Goal: Task Accomplishment & Management: Complete application form

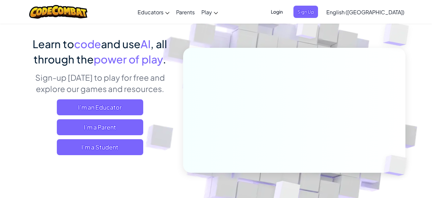
scroll to position [43, 0]
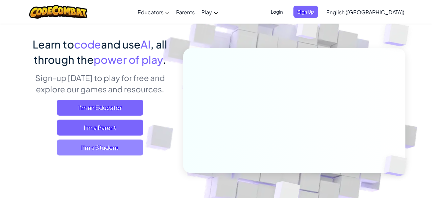
click at [121, 149] on span "I'm a Student" at bounding box center [100, 147] width 86 height 16
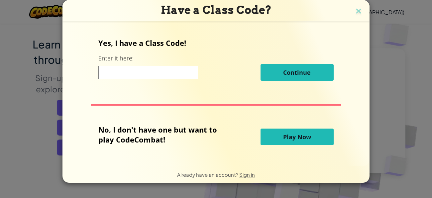
click at [113, 75] on input at bounding box center [148, 72] width 100 height 13
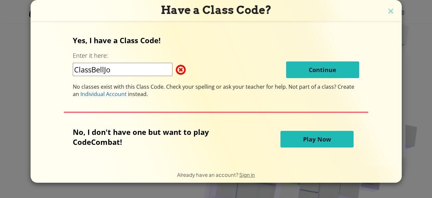
type input "ClassBellJob"
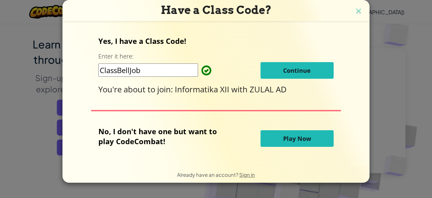
click at [270, 66] on button "Continue" at bounding box center [296, 70] width 73 height 17
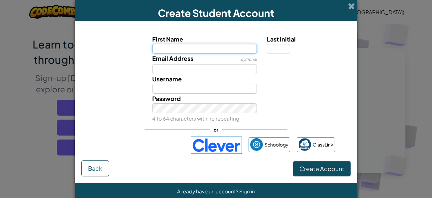
click at [219, 49] on input "First Name" at bounding box center [204, 49] width 105 height 10
type input "Titin supartiningsih"
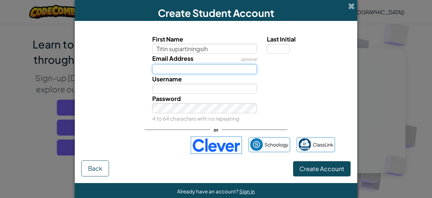
click at [211, 66] on input "Email Address" at bounding box center [204, 69] width 105 height 10
type input "Titin supartiningsih"
click at [167, 68] on input "titinsupartiningsih1247" at bounding box center [204, 69] width 105 height 10
click at [225, 69] on input "titin supartiningsih1247" at bounding box center [204, 69] width 105 height 10
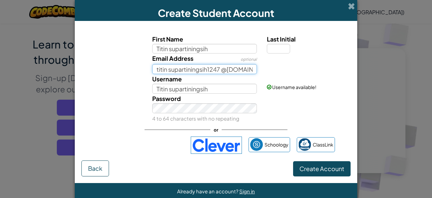
scroll to position [0, 4]
type input "titin supartiningsih1247 @gmail.com"
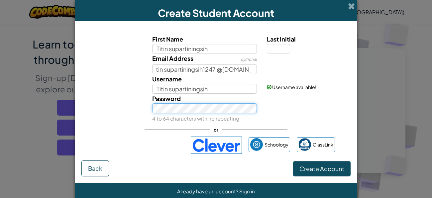
scroll to position [0, 0]
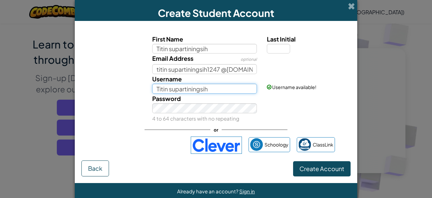
click at [212, 90] on input "Titin supartiningsih" at bounding box center [204, 89] width 105 height 10
type input "T"
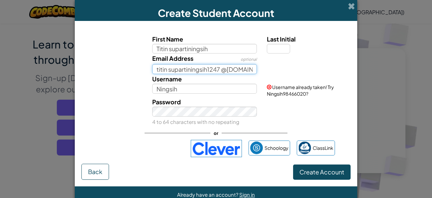
click at [237, 68] on input "titin supartiningsih1247 @gmail.com" at bounding box center [204, 69] width 105 height 10
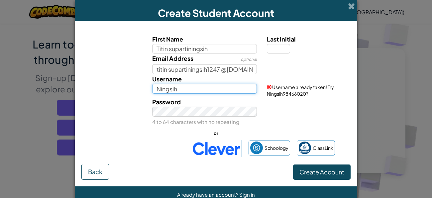
click at [223, 89] on input "Ningsih" at bounding box center [204, 89] width 105 height 10
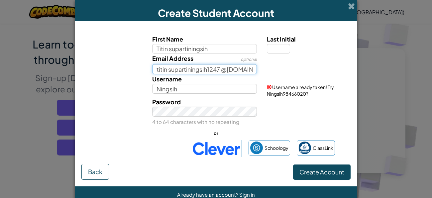
click at [223, 71] on input "titin supartiningsih1247 @gmail.com" at bounding box center [204, 69] width 105 height 10
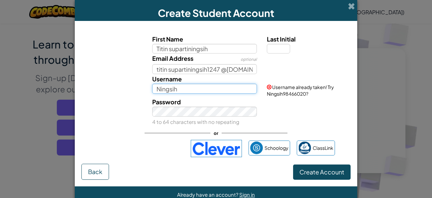
click at [224, 90] on input "Ningsih" at bounding box center [204, 89] width 105 height 10
type input "Nin"
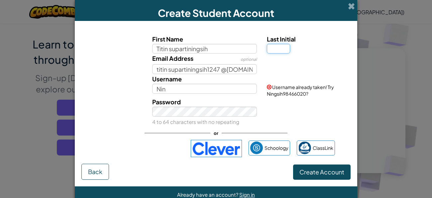
click at [284, 48] on input "Last Initial" at bounding box center [278, 49] width 23 height 10
type input "y"
click at [312, 64] on div "Email Address optional titin supartiningsih1247 @gmail.com" at bounding box center [216, 63] width 276 height 21
type input "Titin supartiningsihY"
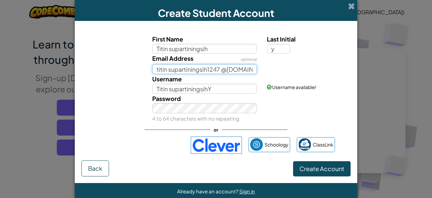
click at [251, 70] on input "titin supartiningsih1247 @gmail.com" at bounding box center [204, 69] width 105 height 10
click at [223, 68] on input "titin supartiningsih1247 @gmail.com" at bounding box center [204, 69] width 105 height 10
click at [338, 83] on div "Username available!" at bounding box center [308, 82] width 92 height 16
click at [168, 70] on input "titin supartiningsih1247@gmail.com" at bounding box center [204, 69] width 105 height 10
click at [156, 68] on input "titinsupartiningsih1247@gmail.com" at bounding box center [204, 69] width 105 height 10
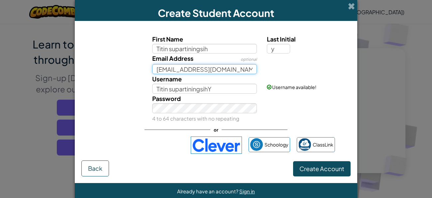
click at [253, 69] on input "titinsupartiningsih1247@gmail.com" at bounding box center [204, 69] width 105 height 10
click at [245, 69] on input "titinsupartiningsih1247@gmail.com" at bounding box center [204, 69] width 105 height 10
type input "titinsupartiningsih1247@gmail.com"
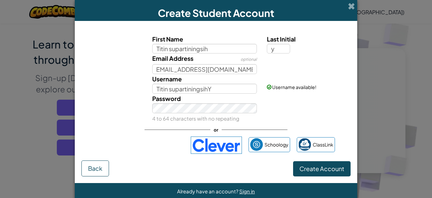
click at [275, 70] on div "Email Address optional titinsupartiningsih1247@gmail.com" at bounding box center [216, 63] width 276 height 21
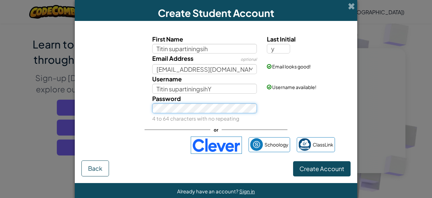
scroll to position [11, 0]
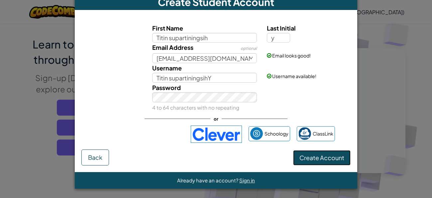
click at [311, 155] on span "Create Account" at bounding box center [321, 158] width 45 height 8
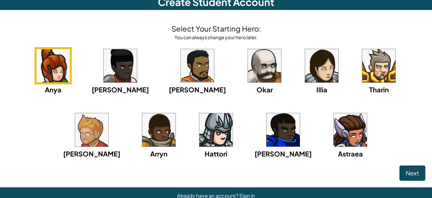
click at [333, 146] on img at bounding box center [349, 129] width 33 height 33
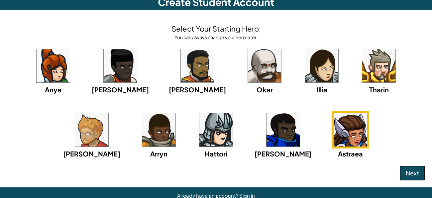
click at [411, 169] on span "Next" at bounding box center [411, 173] width 13 height 8
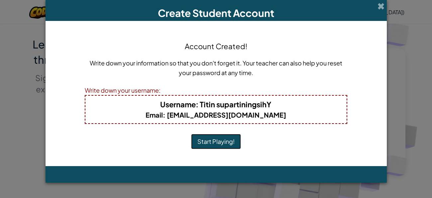
scroll to position [0, 0]
click at [411, 169] on div "Create Student Account Account Created! Write down your information so that you…" at bounding box center [216, 99] width 432 height 198
click at [220, 143] on button "Start Playing!" at bounding box center [216, 141] width 50 height 15
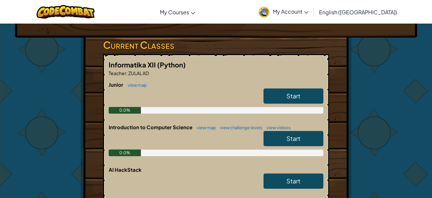
scroll to position [102, 0]
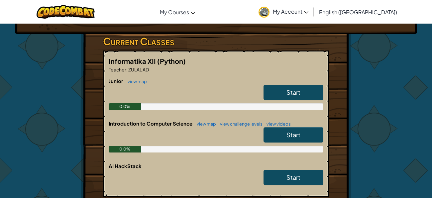
click at [278, 92] on link "Start" at bounding box center [293, 92] width 60 height 15
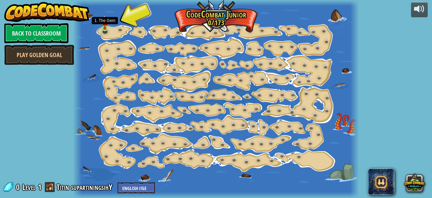
click at [107, 28] on img at bounding box center [105, 21] width 6 height 15
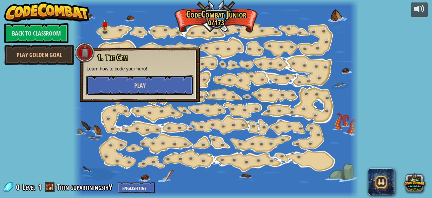
click at [126, 83] on button "Play" at bounding box center [139, 85] width 107 height 20
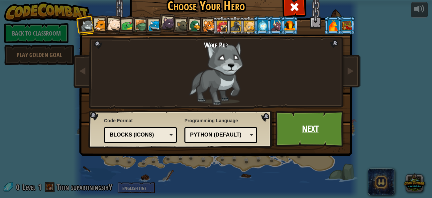
click at [295, 130] on link "Next" at bounding box center [309, 129] width 69 height 37
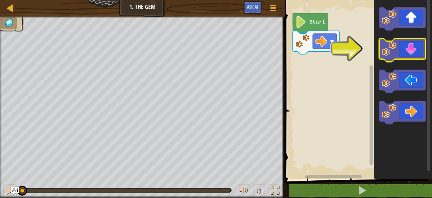
click at [413, 47] on icon "Blockly Workspace" at bounding box center [402, 50] width 46 height 23
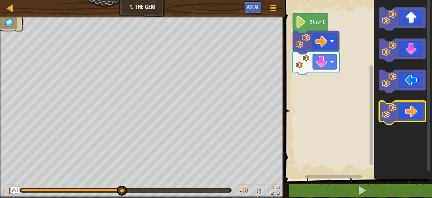
click at [395, 108] on image "Blockly Workspace" at bounding box center [389, 111] width 15 height 15
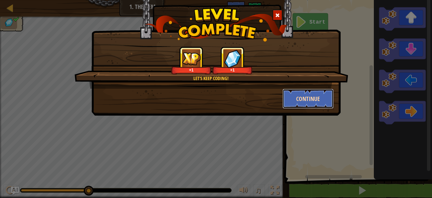
click at [321, 97] on button "Continue" at bounding box center [307, 99] width 51 height 20
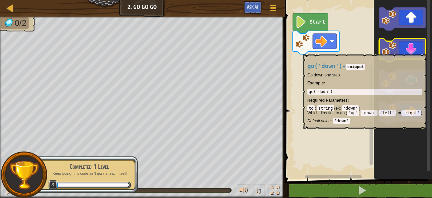
click at [396, 51] on image "Blockly Workspace" at bounding box center [389, 49] width 15 height 15
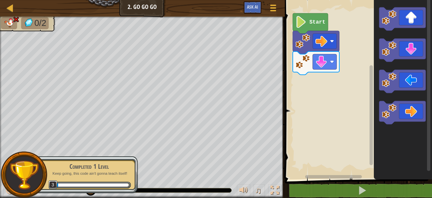
click at [308, 26] on icon "Blockly Workspace" at bounding box center [310, 23] width 35 height 20
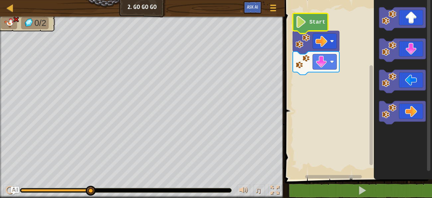
click at [313, 15] on icon "Blockly Workspace" at bounding box center [310, 23] width 35 height 20
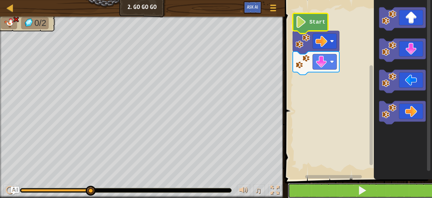
click at [322, 186] on button at bounding box center [362, 190] width 149 height 15
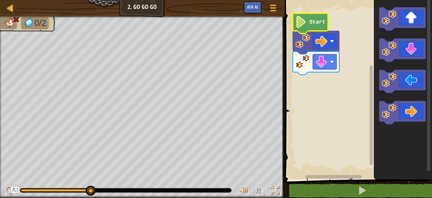
click at [312, 23] on text "Start" at bounding box center [317, 22] width 16 height 6
click at [295, 24] on icon "Blockly Workspace" at bounding box center [310, 23] width 35 height 20
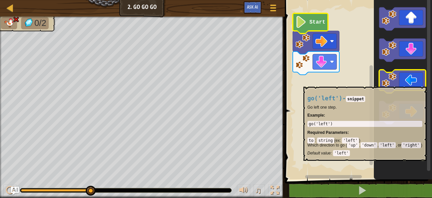
click at [395, 83] on image "Blockly Workspace" at bounding box center [389, 80] width 15 height 15
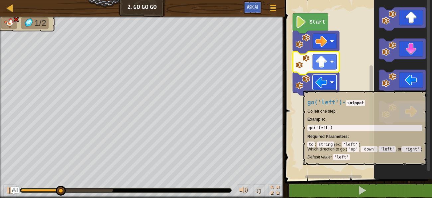
click at [329, 87] on rect "Blockly Workspace" at bounding box center [324, 82] width 24 height 15
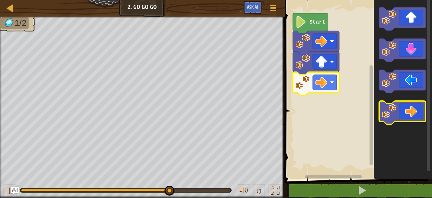
click at [394, 105] on image "Blockly Workspace" at bounding box center [389, 111] width 15 height 15
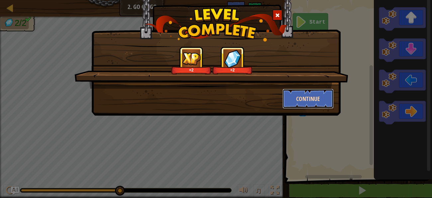
click at [319, 104] on button "Continue" at bounding box center [307, 99] width 51 height 20
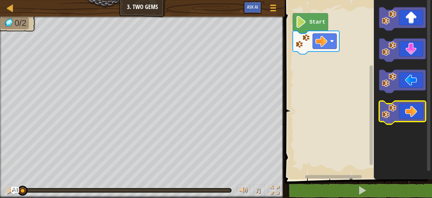
click at [399, 117] on icon "Blockly Workspace" at bounding box center [402, 112] width 46 height 23
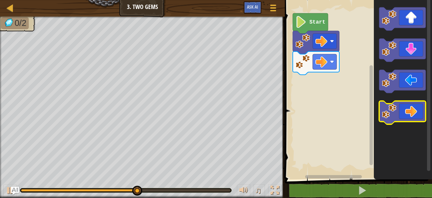
click at [399, 117] on icon "Blockly Workspace" at bounding box center [402, 112] width 46 height 23
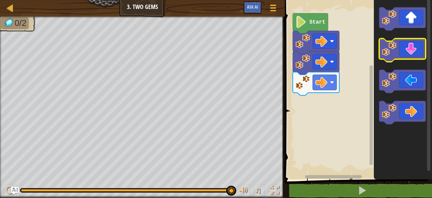
click at [406, 55] on icon "Blockly Workspace" at bounding box center [402, 50] width 46 height 23
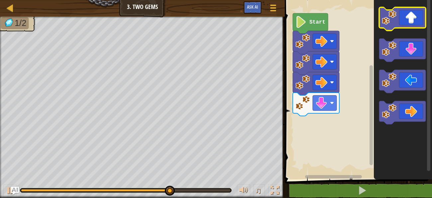
click at [408, 25] on icon "Blockly Workspace" at bounding box center [402, 18] width 46 height 23
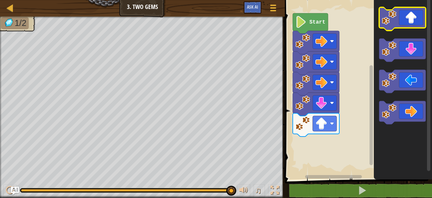
click at [411, 16] on icon "Blockly Workspace" at bounding box center [402, 18] width 46 height 23
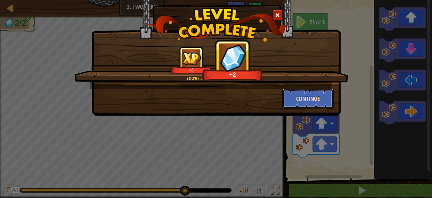
click at [326, 94] on button "Continue" at bounding box center [307, 99] width 51 height 20
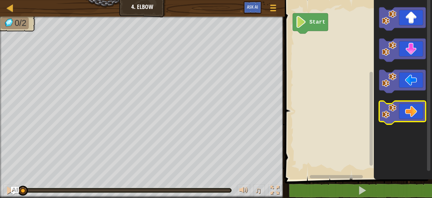
click at [389, 113] on image "Blockly Workspace" at bounding box center [389, 111] width 15 height 15
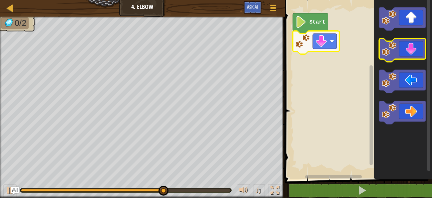
click at [392, 54] on image "Blockly Workspace" at bounding box center [389, 49] width 15 height 15
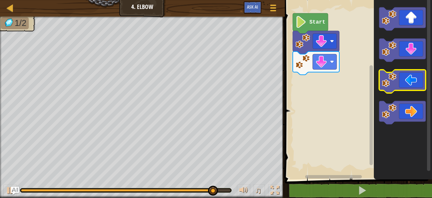
click at [411, 80] on icon "Blockly Workspace" at bounding box center [402, 81] width 46 height 23
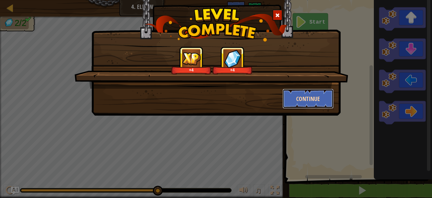
click at [306, 93] on button "Continue" at bounding box center [307, 99] width 51 height 20
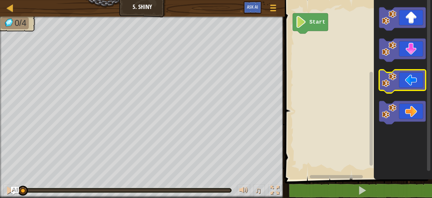
click at [398, 77] on icon "Blockly Workspace" at bounding box center [402, 81] width 46 height 23
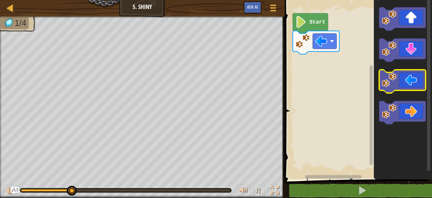
click at [398, 77] on icon "Blockly Workspace" at bounding box center [402, 81] width 46 height 23
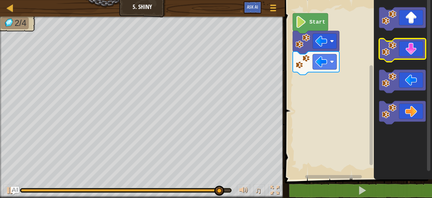
click at [418, 53] on icon "Blockly Workspace" at bounding box center [402, 50] width 46 height 23
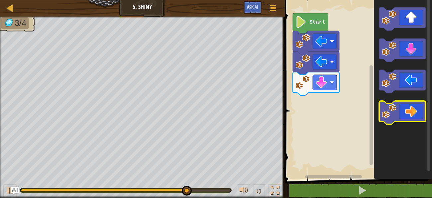
click at [406, 108] on icon "Blockly Workspace" at bounding box center [402, 112] width 46 height 23
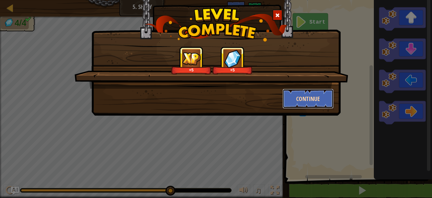
click at [323, 103] on button "Continue" at bounding box center [307, 99] width 51 height 20
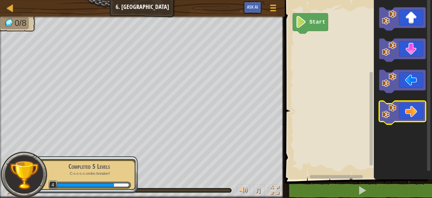
click at [385, 117] on image "Blockly Workspace" at bounding box center [389, 111] width 15 height 15
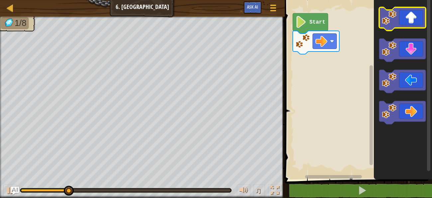
click at [396, 23] on icon "Blockly Workspace" at bounding box center [402, 18] width 46 height 23
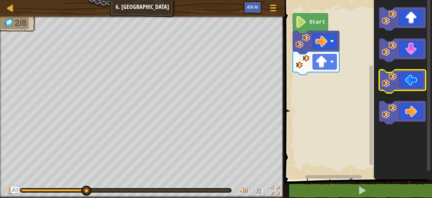
click at [402, 73] on icon "Blockly Workspace" at bounding box center [402, 81] width 46 height 23
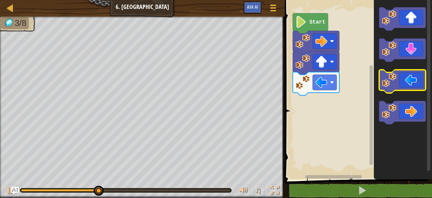
click at [402, 73] on icon "Blockly Workspace" at bounding box center [402, 81] width 46 height 23
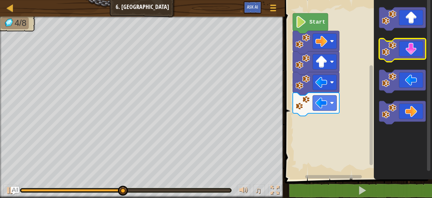
click at [405, 53] on icon "Blockly Workspace" at bounding box center [402, 50] width 46 height 23
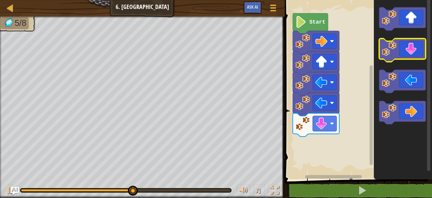
click at [405, 53] on icon "Blockly Workspace" at bounding box center [402, 50] width 46 height 23
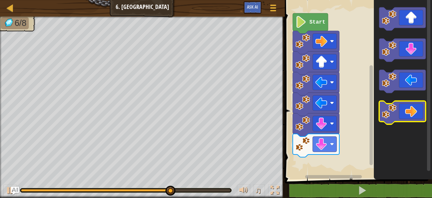
click at [406, 103] on icon "Blockly Workspace" at bounding box center [402, 112] width 46 height 23
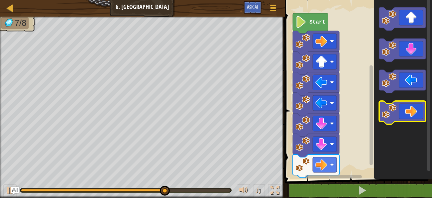
click at [406, 103] on icon "Blockly Workspace" at bounding box center [402, 112] width 46 height 23
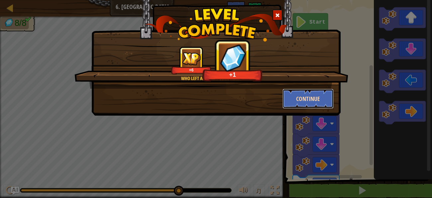
click at [312, 96] on button "Continue" at bounding box center [307, 99] width 51 height 20
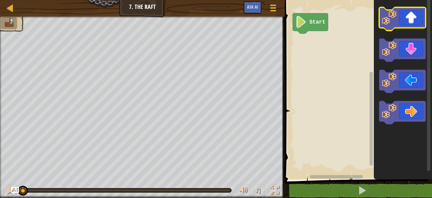
click at [416, 23] on icon "Blockly Workspace" at bounding box center [402, 18] width 46 height 23
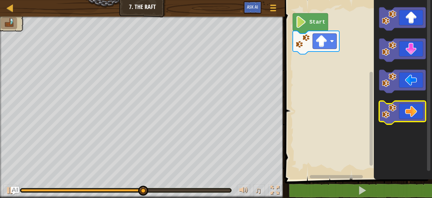
click at [400, 110] on icon "Blockly Workspace" at bounding box center [402, 112] width 46 height 23
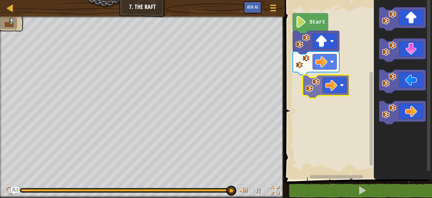
click at [325, 82] on div "Start" at bounding box center [357, 88] width 149 height 183
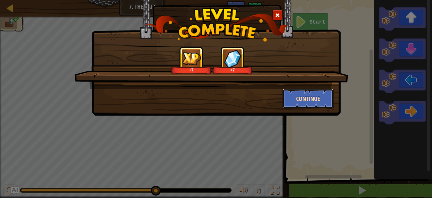
click at [320, 93] on button "Continue" at bounding box center [307, 99] width 51 height 20
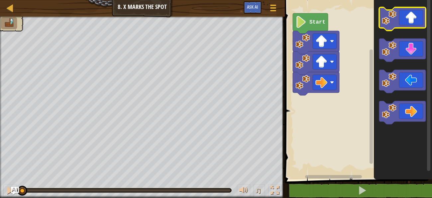
click at [400, 13] on icon "Blockly Workspace" at bounding box center [402, 18] width 46 height 23
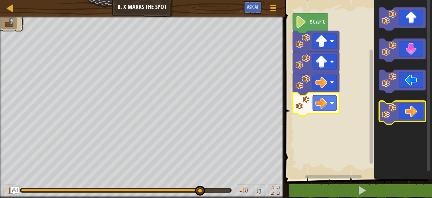
click at [413, 116] on icon "Blockly Workspace" at bounding box center [402, 112] width 46 height 23
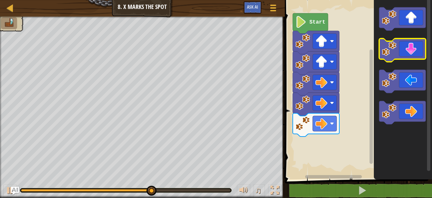
click at [410, 55] on icon "Blockly Workspace" at bounding box center [402, 50] width 46 height 23
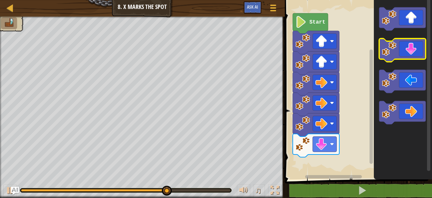
click at [410, 55] on icon "Blockly Workspace" at bounding box center [402, 50] width 46 height 23
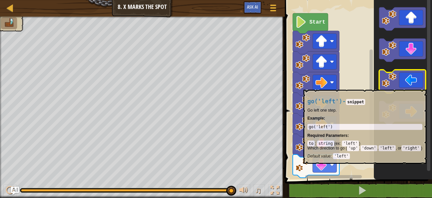
click at [406, 86] on icon "Blockly Workspace" at bounding box center [402, 81] width 46 height 23
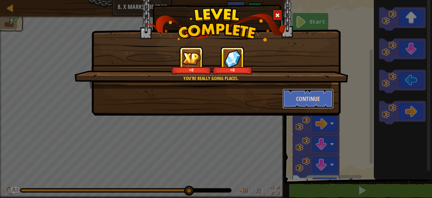
click at [292, 102] on button "Continue" at bounding box center [307, 99] width 51 height 20
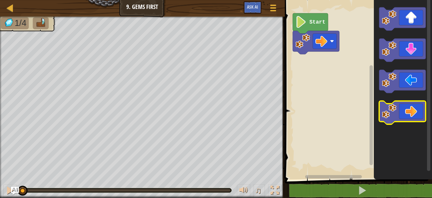
click at [408, 113] on icon "Blockly Workspace" at bounding box center [402, 112] width 46 height 23
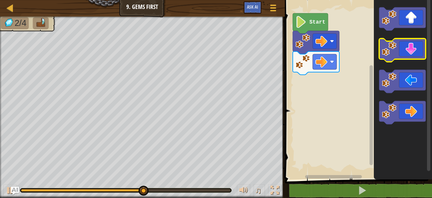
click at [403, 56] on icon "Blockly Workspace" at bounding box center [402, 50] width 46 height 23
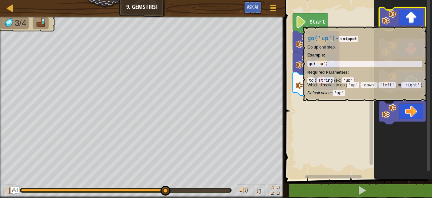
click at [405, 23] on icon "Blockly Workspace" at bounding box center [402, 18] width 46 height 23
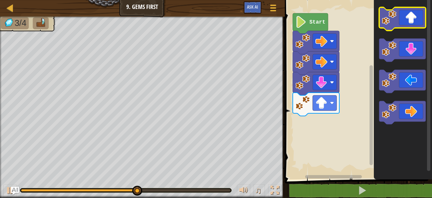
click at [405, 23] on icon "Blockly Workspace" at bounding box center [402, 18] width 46 height 23
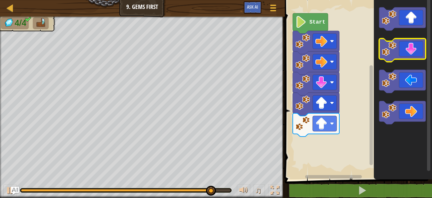
click at [408, 55] on icon "Blockly Workspace" at bounding box center [402, 50] width 46 height 23
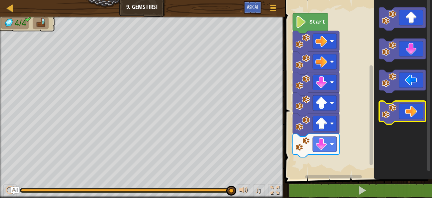
click at [406, 104] on icon "Blockly Workspace" at bounding box center [402, 112] width 46 height 23
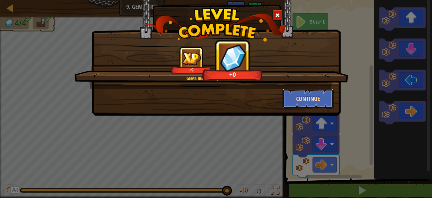
click at [323, 100] on button "Continue" at bounding box center [307, 99] width 51 height 20
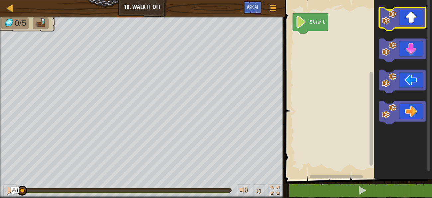
click at [407, 25] on icon "Blockly Workspace" at bounding box center [402, 18] width 46 height 23
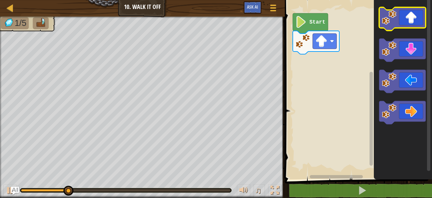
click at [407, 25] on icon "Blockly Workspace" at bounding box center [402, 18] width 46 height 23
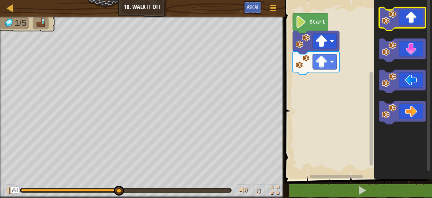
click at [407, 25] on icon "Blockly Workspace" at bounding box center [402, 18] width 46 height 23
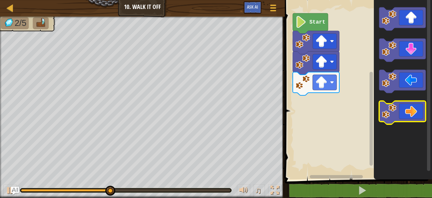
click at [409, 112] on icon "Blockly Workspace" at bounding box center [402, 112] width 46 height 23
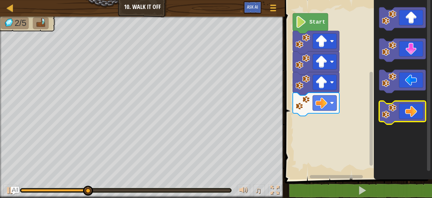
click at [409, 112] on icon "Blockly Workspace" at bounding box center [402, 112] width 46 height 23
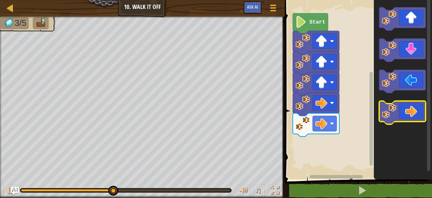
click at [409, 112] on icon "Blockly Workspace" at bounding box center [402, 112] width 46 height 23
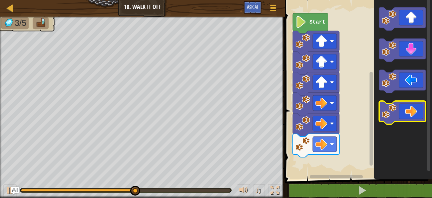
click at [409, 112] on icon "Blockly Workspace" at bounding box center [402, 112] width 46 height 23
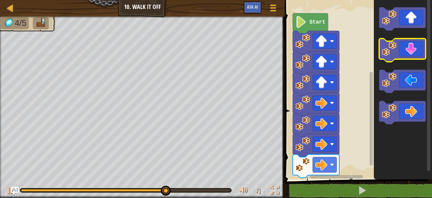
click at [415, 46] on icon "Blockly Workspace" at bounding box center [402, 50] width 46 height 23
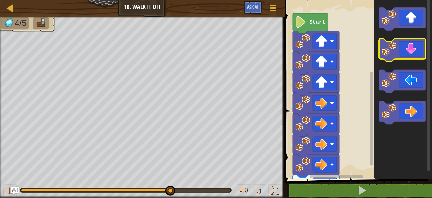
click at [415, 46] on icon "Blockly Workspace" at bounding box center [402, 50] width 46 height 23
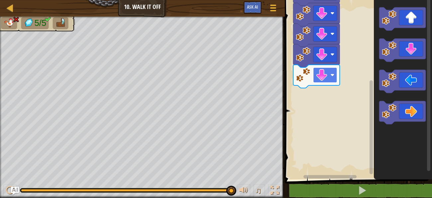
click at [320, 75] on image "Blockly Workspace" at bounding box center [321, 75] width 12 height 12
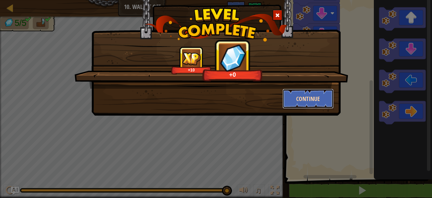
click at [316, 98] on button "Continue" at bounding box center [307, 99] width 51 height 20
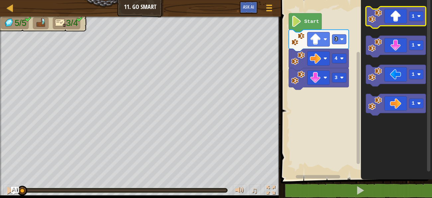
click at [387, 23] on icon "Blockly Workspace" at bounding box center [396, 18] width 60 height 22
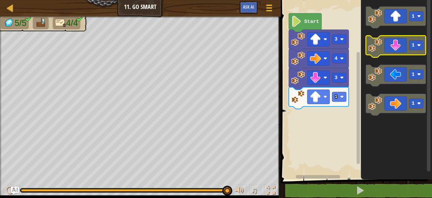
click at [396, 51] on icon "Blockly Workspace" at bounding box center [396, 47] width 60 height 22
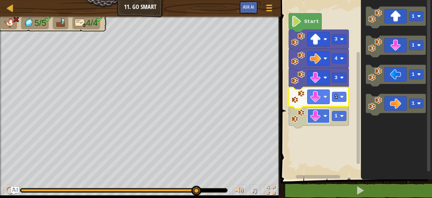
click at [319, 119] on image "Blockly Workspace" at bounding box center [315, 115] width 11 height 11
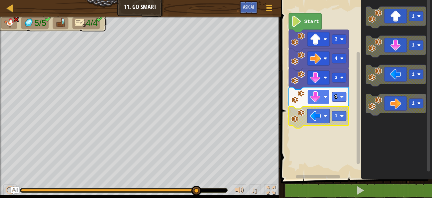
click at [324, 97] on image "Blockly Workspace" at bounding box center [325, 97] width 4 height 4
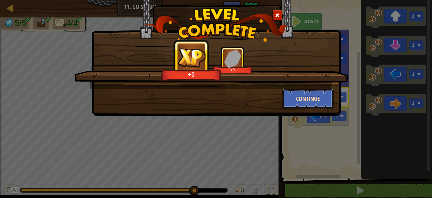
click at [307, 100] on button "Continue" at bounding box center [307, 99] width 51 height 20
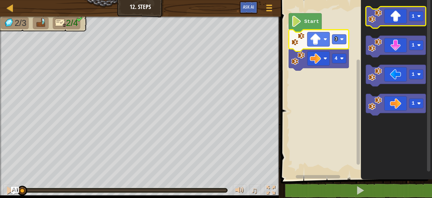
click at [404, 22] on icon "Blockly Workspace" at bounding box center [396, 18] width 60 height 22
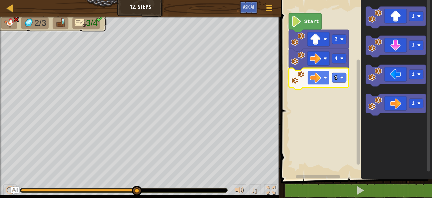
click at [321, 74] on rect "Blockly Workspace" at bounding box center [318, 77] width 22 height 14
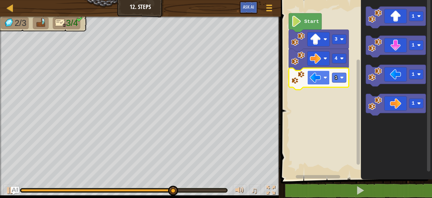
click at [324, 79] on image "Blockly Workspace" at bounding box center [325, 78] width 4 height 4
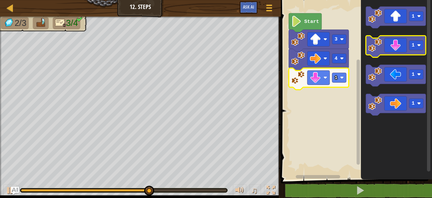
click at [380, 50] on image "Blockly Workspace" at bounding box center [375, 45] width 14 height 14
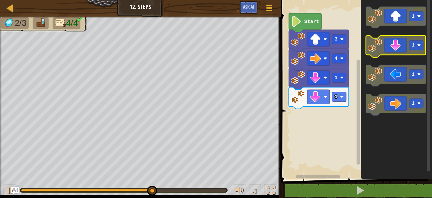
click at [380, 50] on image "Blockly Workspace" at bounding box center [375, 45] width 14 height 14
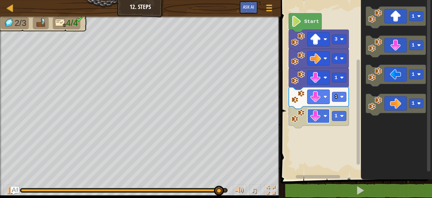
click at [312, 115] on image "Blockly Workspace" at bounding box center [315, 115] width 11 height 11
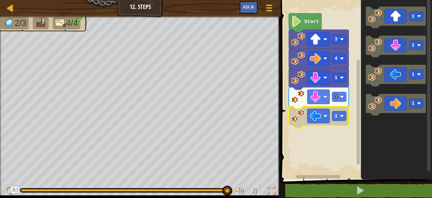
click at [298, 96] on image "Blockly Workspace" at bounding box center [298, 97] width 14 height 14
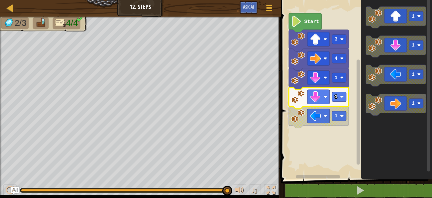
click at [295, 99] on image "Blockly Workspace" at bounding box center [298, 97] width 14 height 14
click at [305, 98] on icon "Blockly Workspace" at bounding box center [319, 98] width 60 height 22
click at [299, 157] on rect "Blockly Workspace" at bounding box center [355, 88] width 153 height 183
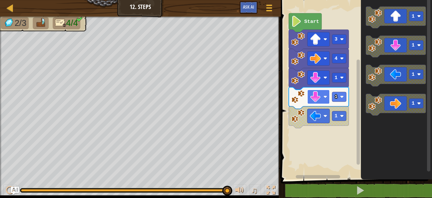
click at [325, 96] on image "Blockly Workspace" at bounding box center [325, 97] width 4 height 4
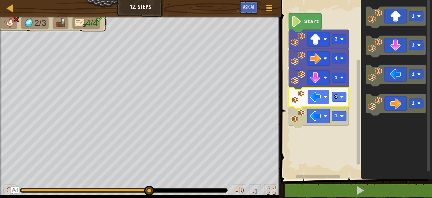
click at [314, 101] on image "Blockly Workspace" at bounding box center [315, 96] width 11 height 11
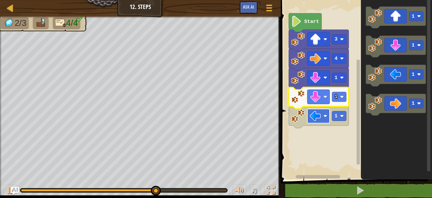
click at [317, 118] on image "Blockly Workspace" at bounding box center [315, 115] width 11 height 11
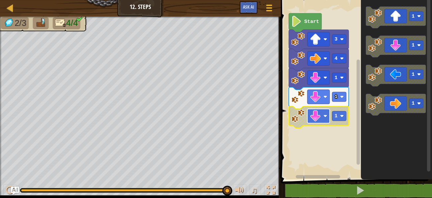
click at [315, 116] on image "Blockly Workspace" at bounding box center [315, 115] width 11 height 11
click at [340, 41] on rect "Blockly Workspace" at bounding box center [339, 40] width 14 height 10
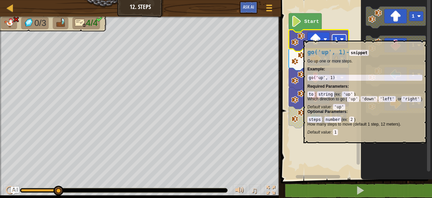
click at [344, 37] on rect "Blockly Workspace" at bounding box center [339, 40] width 14 height 10
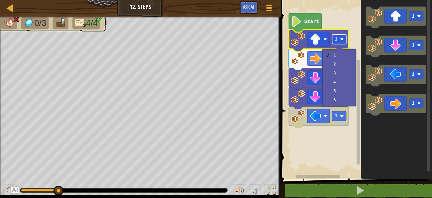
click at [338, 38] on rect "Blockly Workspace" at bounding box center [339, 40] width 14 height 10
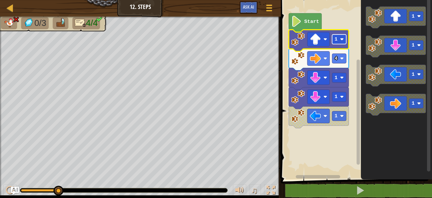
click at [340, 39] on image "Blockly Workspace" at bounding box center [342, 40] width 4 height 4
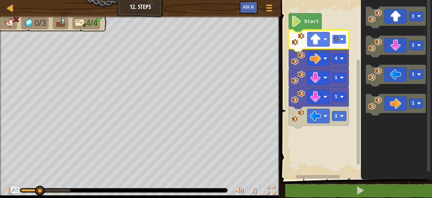
click at [338, 40] on rect "Blockly Workspace" at bounding box center [339, 40] width 14 height 10
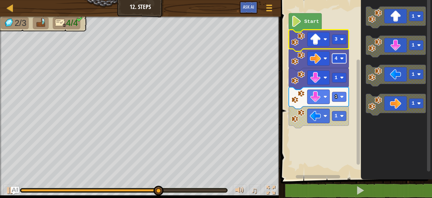
click at [339, 61] on rect "Blockly Workspace" at bounding box center [339, 59] width 14 height 10
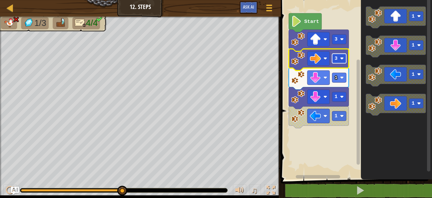
click at [336, 61] on rect "Blockly Workspace" at bounding box center [339, 59] width 14 height 10
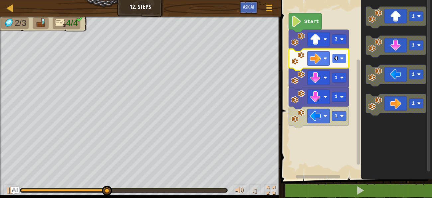
click at [339, 60] on rect "Blockly Workspace" at bounding box center [339, 59] width 14 height 10
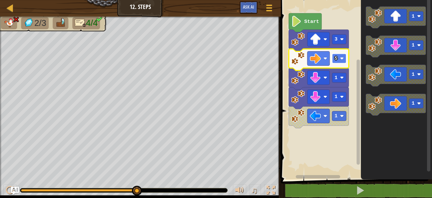
click at [340, 61] on rect "Blockly Workspace" at bounding box center [339, 59] width 14 height 10
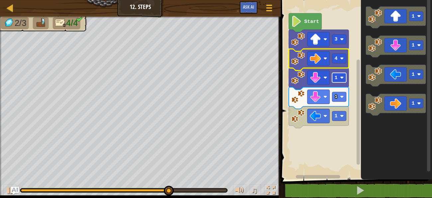
click at [340, 77] on image "Blockly Workspace" at bounding box center [342, 78] width 4 height 4
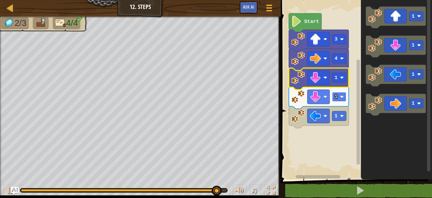
click at [339, 96] on rect "Blockly Workspace" at bounding box center [339, 97] width 14 height 10
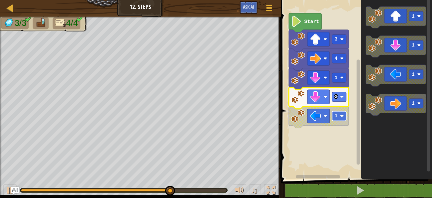
click at [340, 117] on image "Blockly Workspace" at bounding box center [342, 116] width 4 height 4
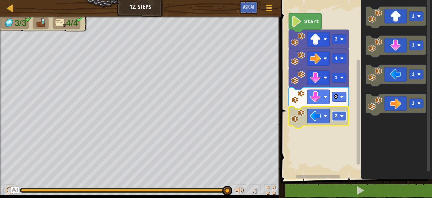
click at [340, 119] on rect "Blockly Workspace" at bounding box center [339, 116] width 14 height 10
click at [340, 116] on rect "Blockly Workspace" at bounding box center [339, 116] width 14 height 10
click at [340, 116] on image "Blockly Workspace" at bounding box center [342, 116] width 4 height 4
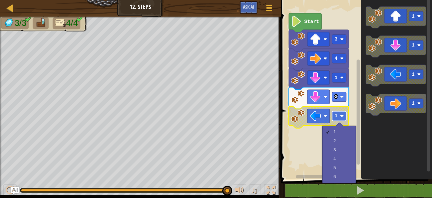
click at [339, 114] on rect "Blockly Workspace" at bounding box center [339, 116] width 14 height 10
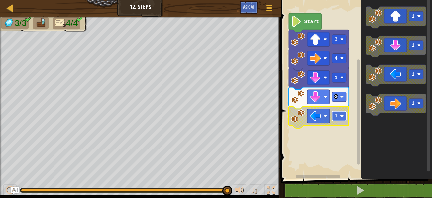
click at [339, 114] on rect "Blockly Workspace" at bounding box center [339, 116] width 14 height 10
click at [316, 125] on icon "Blockly Workspace" at bounding box center [319, 117] width 60 height 22
click at [8, 189] on div at bounding box center [10, 190] width 9 height 9
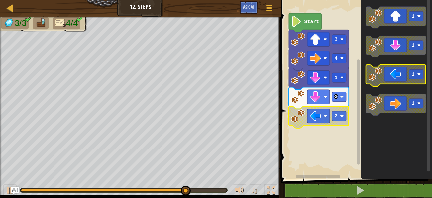
click at [387, 74] on icon "Blockly Workspace" at bounding box center [396, 76] width 60 height 22
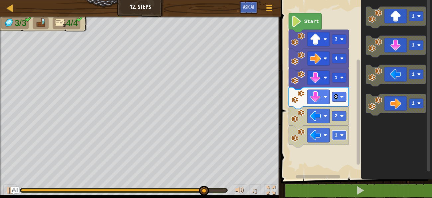
click at [335, 137] on text "1" at bounding box center [335, 135] width 3 height 5
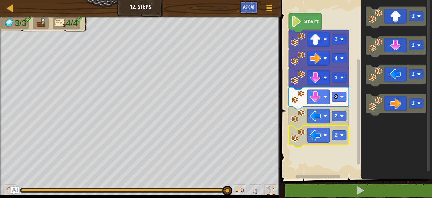
click at [297, 134] on image "Blockly Workspace" at bounding box center [298, 135] width 14 height 14
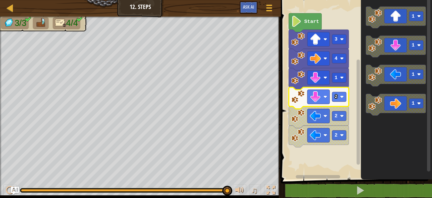
click at [321, 88] on icon "Blockly Workspace" at bounding box center [319, 98] width 60 height 22
click at [321, 133] on rect "Blockly Workspace" at bounding box center [318, 135] width 22 height 14
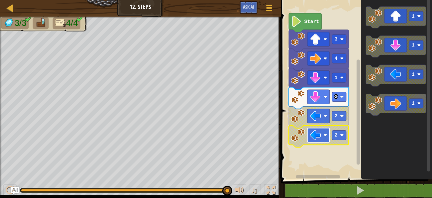
click at [321, 133] on rect "Blockly Workspace" at bounding box center [318, 135] width 22 height 14
click at [314, 107] on icon "Blockly Workspace" at bounding box center [319, 117] width 60 height 22
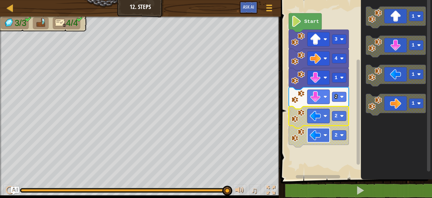
click at [318, 134] on image "Blockly Workspace" at bounding box center [315, 135] width 11 height 11
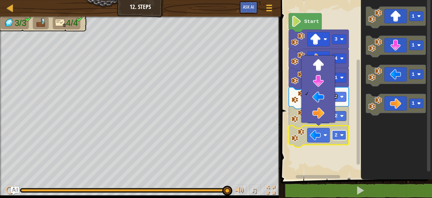
click at [340, 137] on rect "Blockly Workspace" at bounding box center [339, 136] width 14 height 10
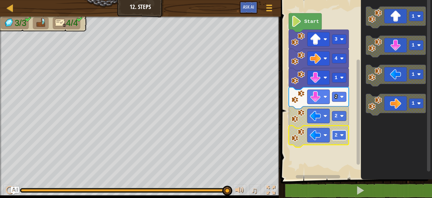
click at [345, 135] on rect "Blockly Workspace" at bounding box center [339, 136] width 14 height 10
click at [339, 119] on rect "Blockly Workspace" at bounding box center [339, 116] width 14 height 10
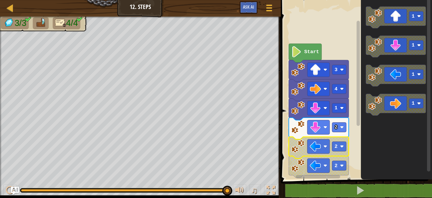
click at [362, 98] on div "Start 3 4 1 2 2 2 1 1 1 1" at bounding box center [355, 88] width 153 height 183
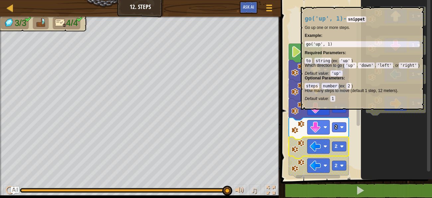
click at [300, 112] on image "Blockly Workspace" at bounding box center [298, 108] width 14 height 14
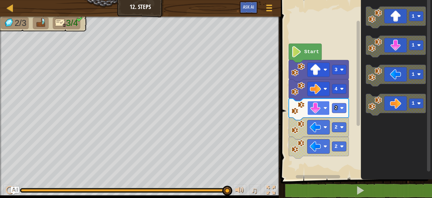
click at [312, 109] on image "Blockly Workspace" at bounding box center [315, 108] width 11 height 11
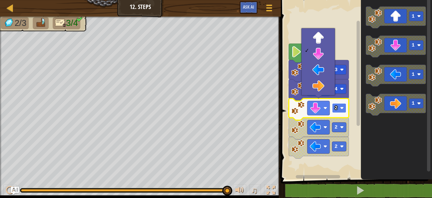
click at [341, 106] on rect "Blockly Workspace" at bounding box center [339, 108] width 14 height 10
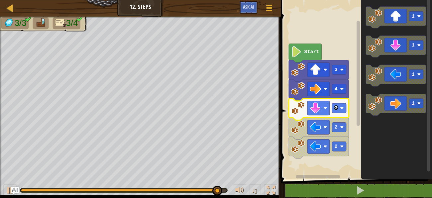
click at [302, 145] on image "Blockly Workspace" at bounding box center [298, 146] width 14 height 14
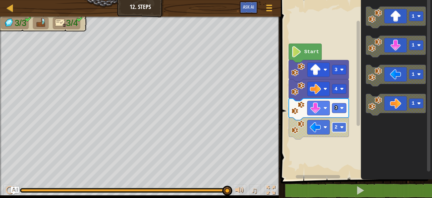
click at [342, 128] on image "Blockly Workspace" at bounding box center [342, 127] width 4 height 4
click at [339, 128] on rect "Blockly Workspace" at bounding box center [339, 128] width 14 height 10
click at [341, 129] on image "Blockly Workspace" at bounding box center [342, 127] width 4 height 4
click at [343, 130] on rect "Blockly Workspace" at bounding box center [339, 128] width 14 height 10
click at [343, 129] on rect "Blockly Workspace" at bounding box center [339, 128] width 14 height 10
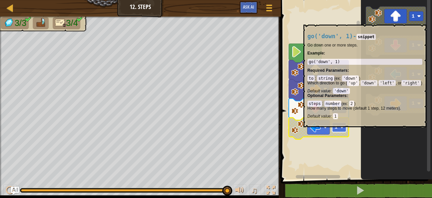
click at [339, 129] on rect "Blockly Workspace" at bounding box center [339, 128] width 14 height 10
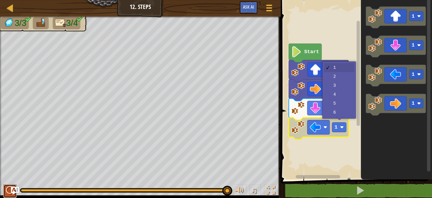
click at [8, 187] on div at bounding box center [10, 190] width 9 height 9
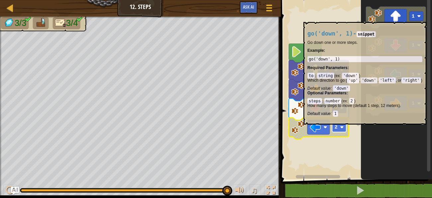
click at [340, 126] on image "Blockly Workspace" at bounding box center [342, 127] width 4 height 4
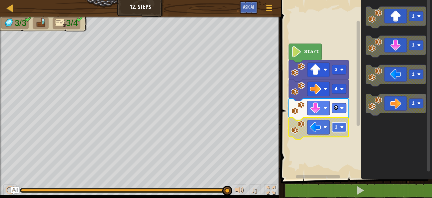
click at [340, 127] on image "Blockly Workspace" at bounding box center [342, 127] width 4 height 4
click at [340, 129] on rect "Blockly Workspace" at bounding box center [339, 128] width 14 height 10
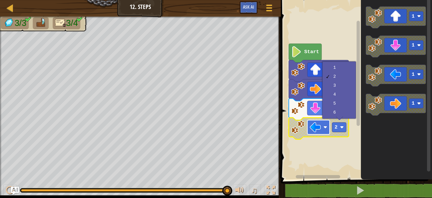
click at [317, 133] on image "Blockly Workspace" at bounding box center [315, 127] width 11 height 11
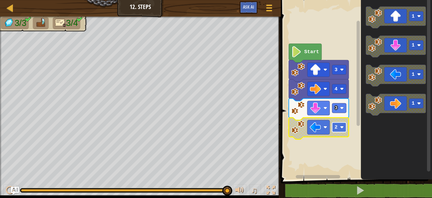
click at [339, 128] on rect "Blockly Workspace" at bounding box center [339, 128] width 14 height 10
click at [340, 127] on image "Blockly Workspace" at bounding box center [342, 127] width 4 height 4
click at [341, 127] on image "Blockly Workspace" at bounding box center [342, 127] width 4 height 4
click at [342, 127] on image "Blockly Workspace" at bounding box center [342, 127] width 4 height 4
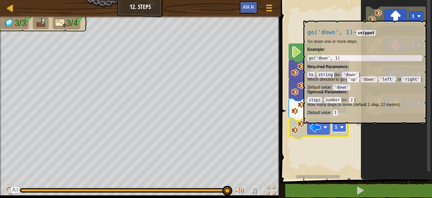
click at [343, 125] on rect "Blockly Workspace" at bounding box center [339, 128] width 14 height 10
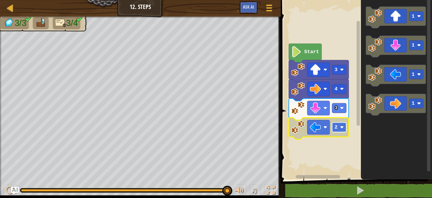
click at [337, 125] on rect "Blockly Workspace" at bounding box center [339, 128] width 14 height 10
click at [342, 127] on image "Blockly Workspace" at bounding box center [342, 127] width 4 height 4
click at [337, 126] on rect "Blockly Workspace" at bounding box center [339, 128] width 14 height 10
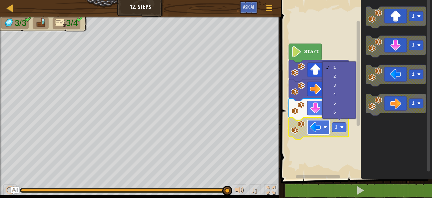
click at [323, 129] on rect "Blockly Workspace" at bounding box center [318, 127] width 22 height 14
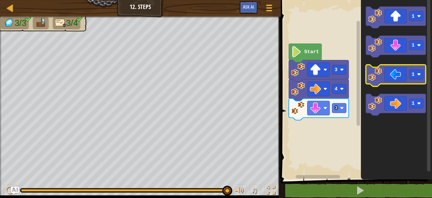
click at [399, 76] on icon "Blockly Workspace" at bounding box center [396, 76] width 60 height 22
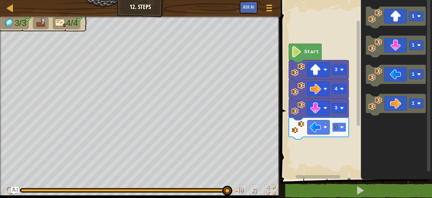
click at [341, 131] on rect "Blockly Workspace" at bounding box center [339, 128] width 14 height 10
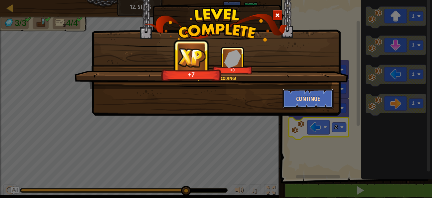
click at [319, 99] on button "Continue" at bounding box center [307, 99] width 51 height 20
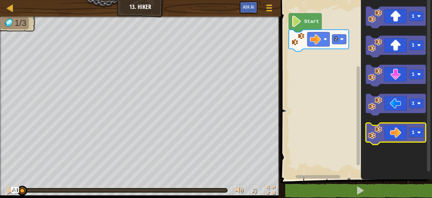
click at [384, 129] on icon "Blockly Workspace" at bounding box center [396, 134] width 60 height 22
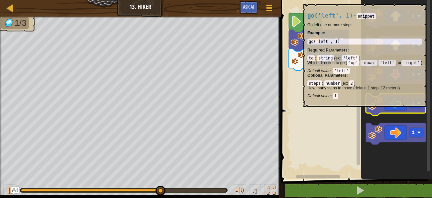
click at [380, 109] on image "Blockly Workspace" at bounding box center [375, 103] width 14 height 14
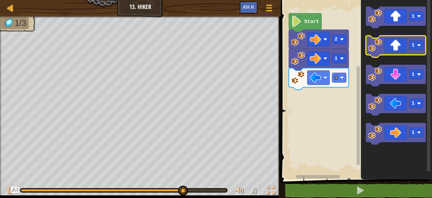
click at [387, 48] on icon "Blockly Workspace" at bounding box center [396, 47] width 60 height 22
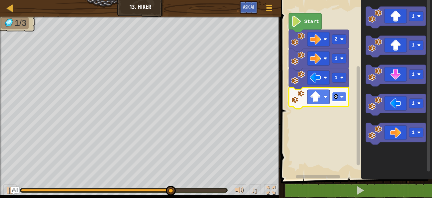
click at [340, 100] on rect "Blockly Workspace" at bounding box center [339, 97] width 14 height 10
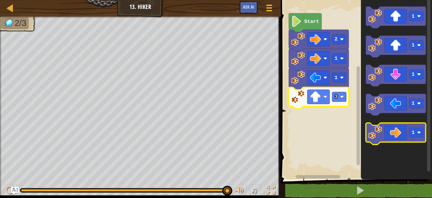
click at [387, 132] on icon "Blockly Workspace" at bounding box center [396, 134] width 60 height 22
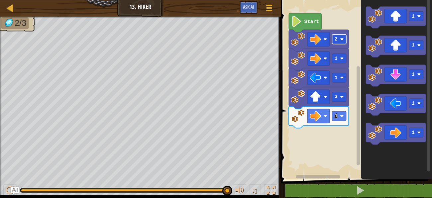
click at [344, 42] on rect "Blockly Workspace" at bounding box center [339, 40] width 14 height 10
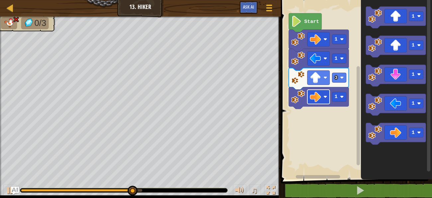
click at [317, 104] on rect "Blockly Workspace" at bounding box center [318, 97] width 22 height 14
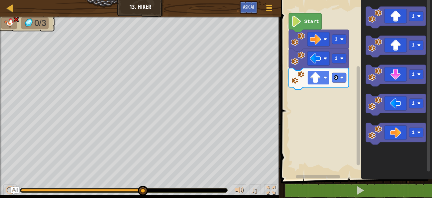
click at [309, 78] on rect "Blockly Workspace" at bounding box center [318, 77] width 22 height 14
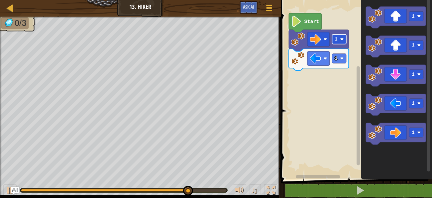
click at [341, 37] on rect "Blockly Workspace" at bounding box center [339, 40] width 14 height 10
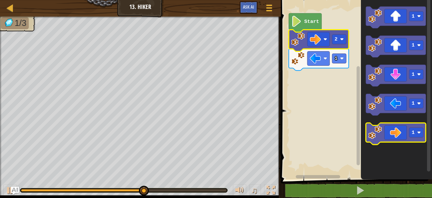
click at [379, 127] on image "Blockly Workspace" at bounding box center [375, 133] width 14 height 14
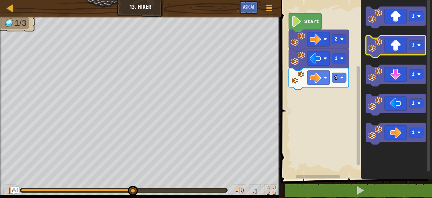
click at [391, 47] on icon "Blockly Workspace" at bounding box center [396, 47] width 60 height 22
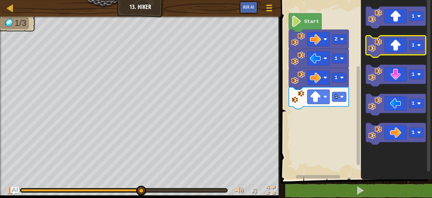
click at [391, 47] on icon "Blockly Workspace" at bounding box center [396, 47] width 60 height 22
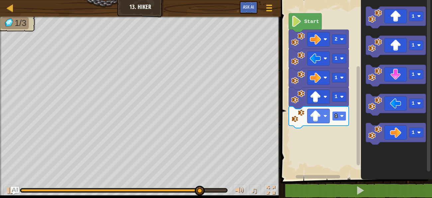
click at [342, 116] on image "Blockly Workspace" at bounding box center [342, 116] width 4 height 4
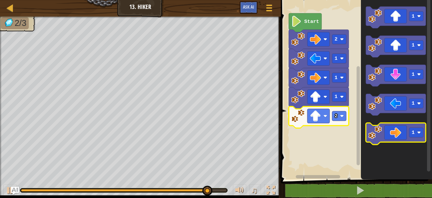
click at [382, 131] on icon "Blockly Workspace" at bounding box center [396, 134] width 60 height 22
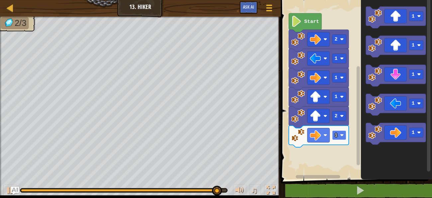
click at [341, 137] on rect "Blockly Workspace" at bounding box center [339, 136] width 14 height 10
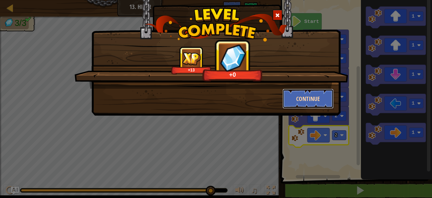
click at [322, 100] on button "Continue" at bounding box center [307, 99] width 51 height 20
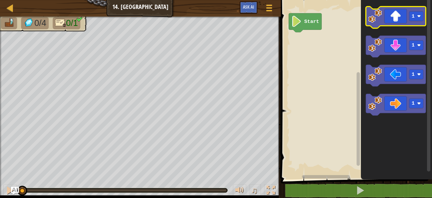
click at [392, 23] on icon "Blockly Workspace" at bounding box center [396, 18] width 60 height 22
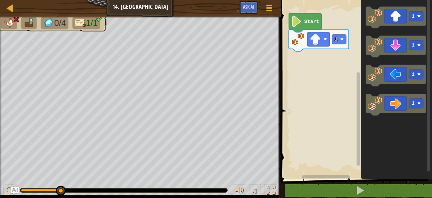
click at [297, 42] on image "Blockly Workspace" at bounding box center [298, 39] width 14 height 14
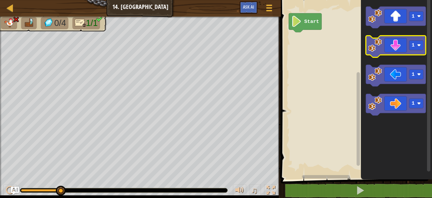
click at [393, 40] on icon "Blockly Workspace" at bounding box center [396, 47] width 60 height 22
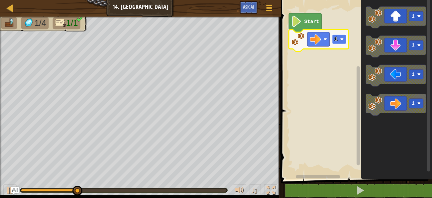
click at [336, 37] on text "1" at bounding box center [335, 39] width 3 height 5
click at [343, 41] on rect "Blockly Workspace" at bounding box center [339, 40] width 14 height 10
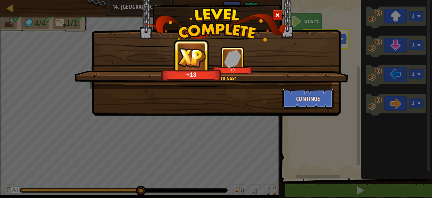
click at [288, 101] on button "Continue" at bounding box center [307, 99] width 51 height 20
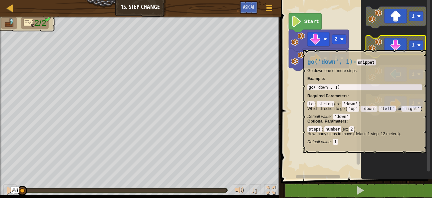
click at [397, 46] on icon "Blockly Workspace" at bounding box center [396, 47] width 60 height 22
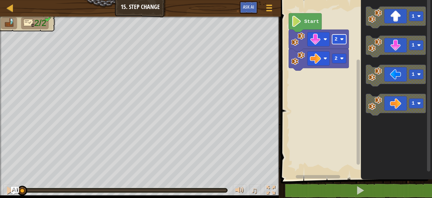
click at [343, 41] on image "Blockly Workspace" at bounding box center [342, 40] width 4 height 4
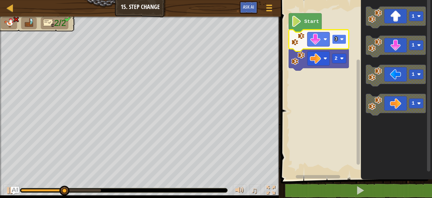
click at [338, 40] on rect "Blockly Workspace" at bounding box center [339, 40] width 14 height 10
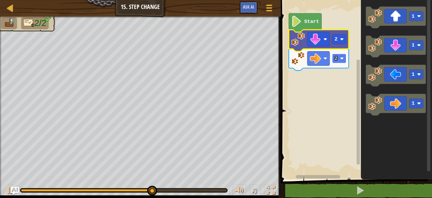
click at [344, 60] on rect "Blockly Workspace" at bounding box center [339, 59] width 14 height 10
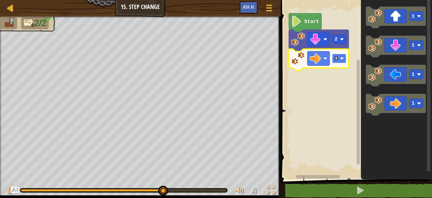
click at [341, 63] on rect "Blockly Workspace" at bounding box center [339, 59] width 14 height 10
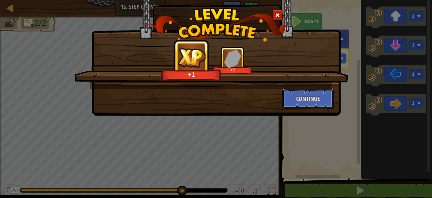
click at [325, 98] on button "Continue" at bounding box center [307, 99] width 51 height 20
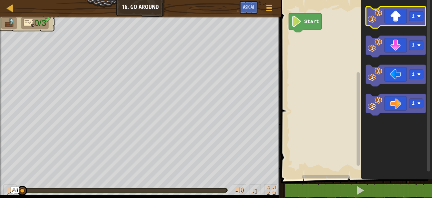
click at [395, 14] on icon "Blockly Workspace" at bounding box center [396, 18] width 60 height 22
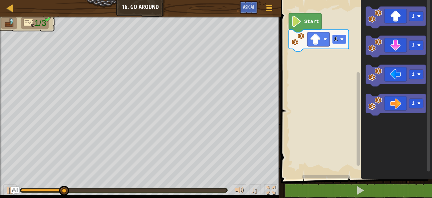
click at [345, 40] on rect "Blockly Workspace" at bounding box center [339, 40] width 14 height 10
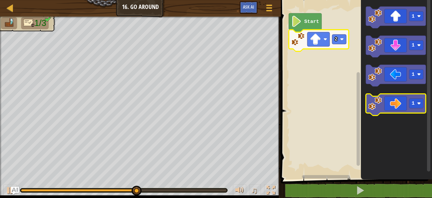
click at [376, 105] on image "Blockly Workspace" at bounding box center [375, 103] width 14 height 14
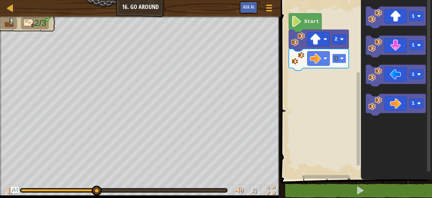
click at [342, 58] on image "Blockly Workspace" at bounding box center [342, 58] width 4 height 4
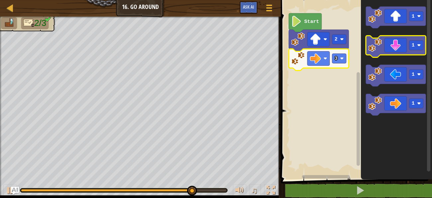
click at [380, 48] on image "Blockly Workspace" at bounding box center [375, 45] width 14 height 14
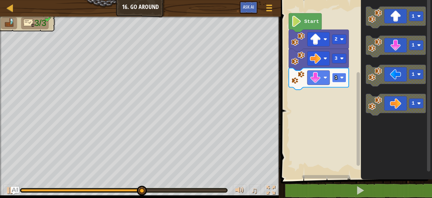
click at [342, 78] on image "Blockly Workspace" at bounding box center [342, 78] width 4 height 4
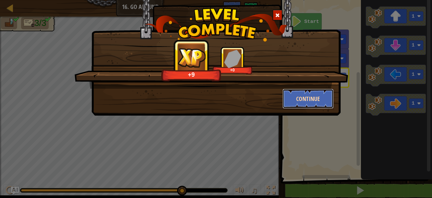
click at [306, 94] on button "Continue" at bounding box center [307, 99] width 51 height 20
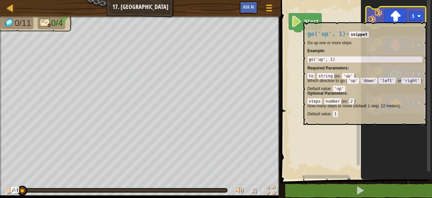
click at [392, 19] on icon "Blockly Workspace" at bounding box center [396, 18] width 60 height 22
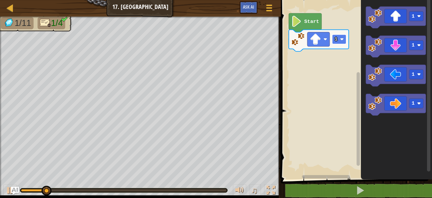
click at [342, 36] on rect "Blockly Workspace" at bounding box center [339, 40] width 14 height 10
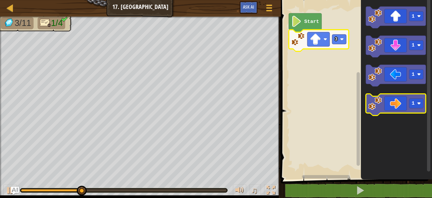
click at [388, 98] on icon "Blockly Workspace" at bounding box center [396, 105] width 60 height 22
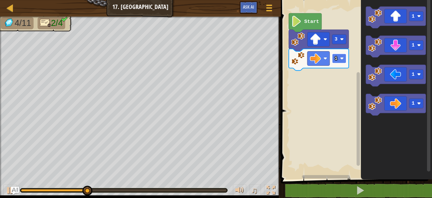
click at [336, 56] on text "1" at bounding box center [335, 58] width 3 height 5
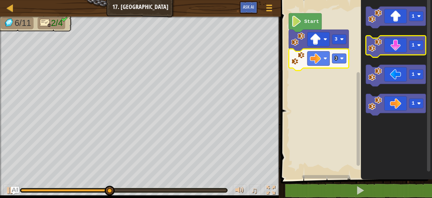
click at [378, 55] on icon "Blockly Workspace" at bounding box center [396, 47] width 60 height 22
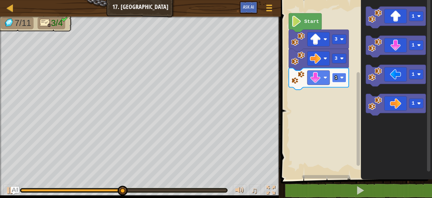
click at [344, 77] on rect "Blockly Workspace" at bounding box center [339, 78] width 14 height 10
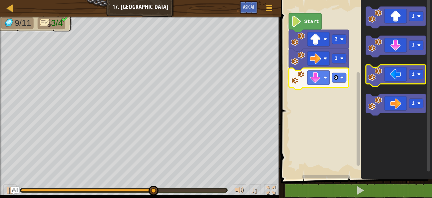
click at [408, 70] on icon "Blockly Workspace" at bounding box center [396, 76] width 60 height 22
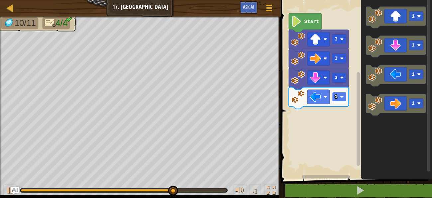
click at [343, 98] on image "Blockly Workspace" at bounding box center [342, 97] width 4 height 4
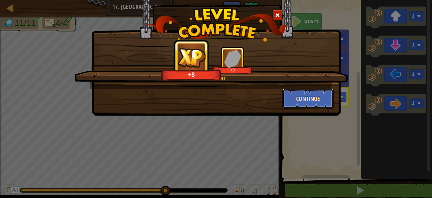
click at [318, 104] on button "Continue" at bounding box center [307, 99] width 51 height 20
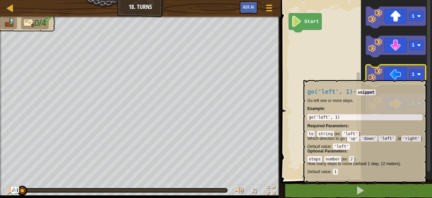
click at [378, 76] on image "Blockly Workspace" at bounding box center [375, 74] width 14 height 14
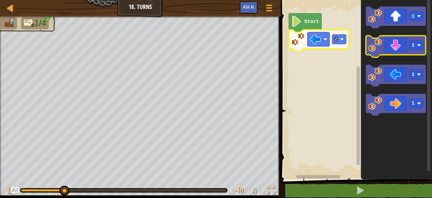
click at [403, 42] on icon "Blockly Workspace" at bounding box center [396, 47] width 60 height 22
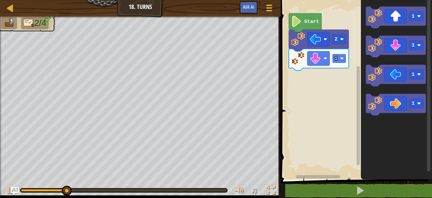
click at [344, 58] on rect "Blockly Workspace" at bounding box center [339, 59] width 14 height 10
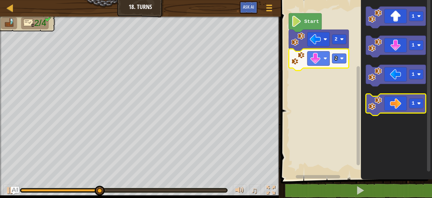
click at [388, 105] on icon "Blockly Workspace" at bounding box center [396, 105] width 60 height 22
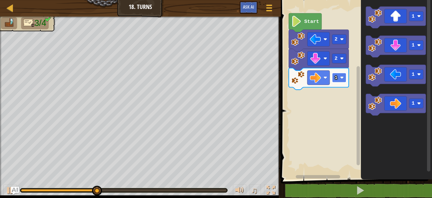
click at [343, 79] on rect "Blockly Workspace" at bounding box center [339, 78] width 14 height 10
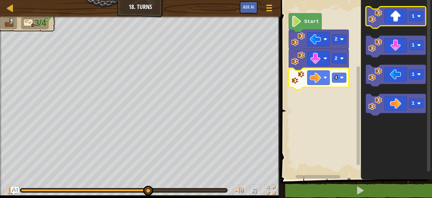
click at [388, 24] on icon "Blockly Workspace" at bounding box center [396, 18] width 60 height 22
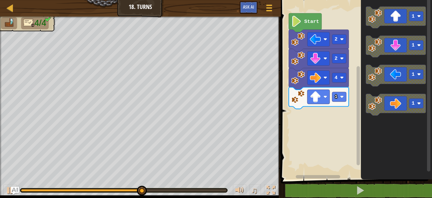
click at [347, 97] on icon "Blockly Workspace" at bounding box center [319, 98] width 60 height 22
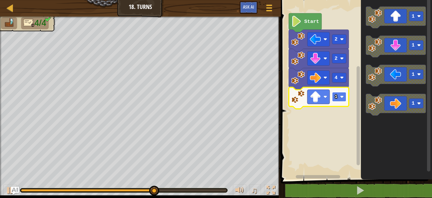
click at [338, 98] on rect "Blockly Workspace" at bounding box center [339, 97] width 14 height 10
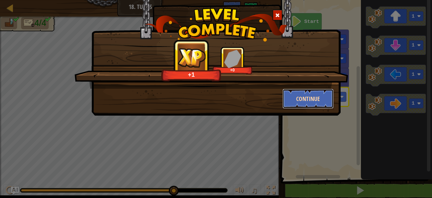
click at [326, 103] on button "Continue" at bounding box center [307, 99] width 51 height 20
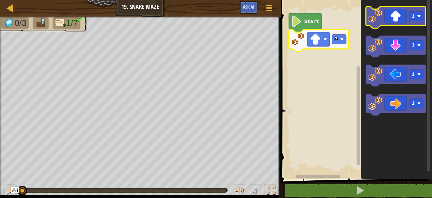
click at [382, 17] on image "Blockly Workspace" at bounding box center [375, 16] width 14 height 14
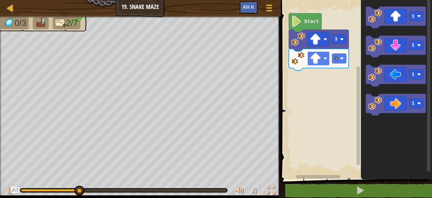
click at [322, 62] on rect "Blockly Workspace" at bounding box center [318, 58] width 22 height 14
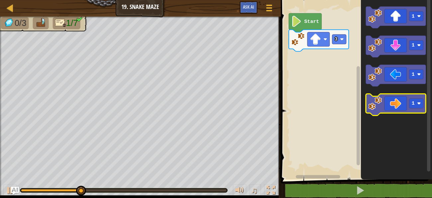
click at [387, 101] on icon "Blockly Workspace" at bounding box center [396, 105] width 60 height 22
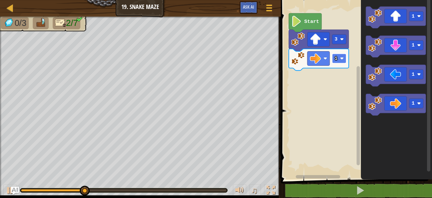
click at [344, 59] on rect "Blockly Workspace" at bounding box center [339, 59] width 14 height 10
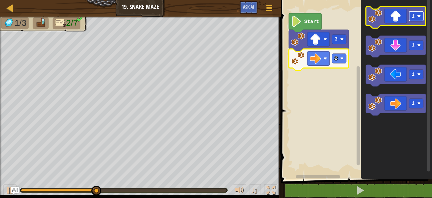
click at [412, 17] on text "1" at bounding box center [412, 16] width 3 height 5
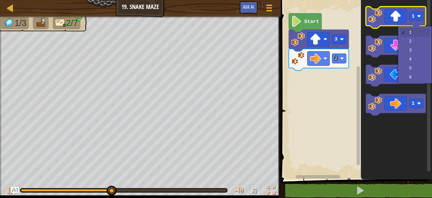
click at [396, 18] on icon "Blockly Workspace" at bounding box center [396, 18] width 60 height 22
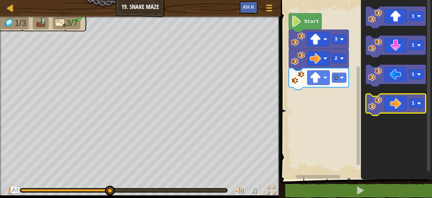
click at [398, 102] on icon "Blockly Workspace" at bounding box center [396, 105] width 60 height 22
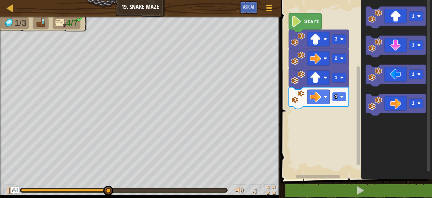
click at [344, 97] on rect "Blockly Workspace" at bounding box center [339, 97] width 14 height 10
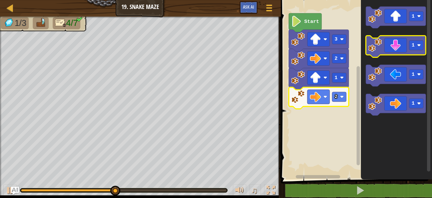
click at [384, 50] on icon "Blockly Workspace" at bounding box center [396, 47] width 60 height 22
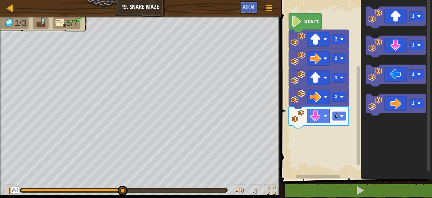
click at [343, 114] on rect "Blockly Workspace" at bounding box center [339, 116] width 14 height 10
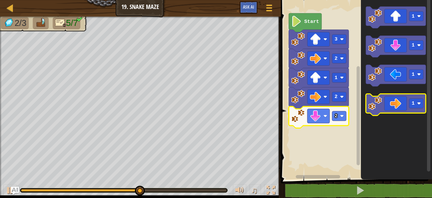
click at [380, 103] on image "Blockly Workspace" at bounding box center [375, 103] width 14 height 14
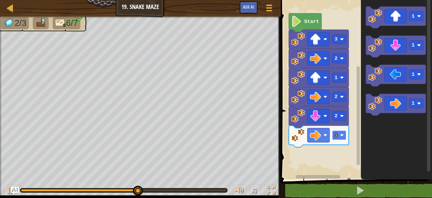
click at [341, 138] on rect "Blockly Workspace" at bounding box center [339, 136] width 14 height 10
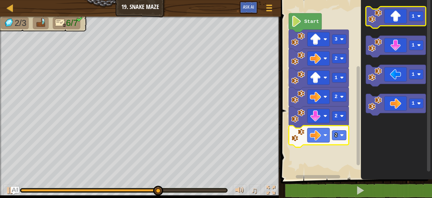
click at [385, 26] on icon "Blockly Workspace" at bounding box center [396, 18] width 60 height 22
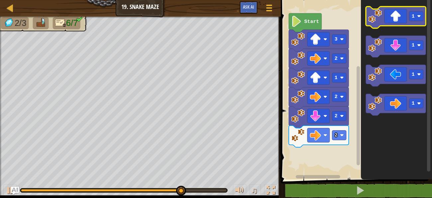
click at [385, 23] on icon "Blockly Workspace" at bounding box center [396, 18] width 60 height 22
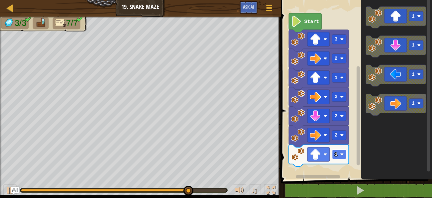
click at [338, 153] on rect "Blockly Workspace" at bounding box center [339, 154] width 14 height 10
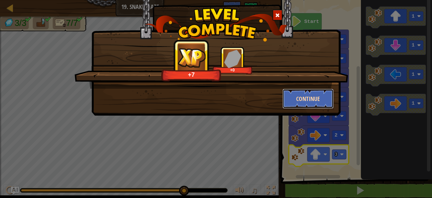
click at [319, 102] on button "Continue" at bounding box center [307, 99] width 51 height 20
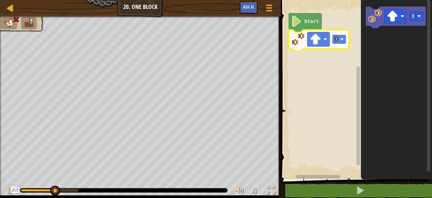
click at [334, 41] on text "3" at bounding box center [335, 39] width 3 height 5
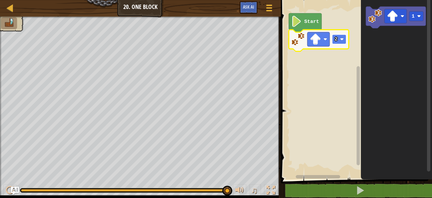
click at [342, 37] on rect "Blockly Workspace" at bounding box center [339, 40] width 14 height 10
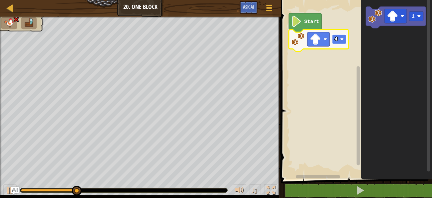
click at [341, 36] on rect "Blockly Workspace" at bounding box center [339, 40] width 14 height 10
click at [339, 45] on icon "Blockly Workspace" at bounding box center [319, 41] width 60 height 22
click at [339, 38] on rect "Blockly Workspace" at bounding box center [339, 40] width 14 height 10
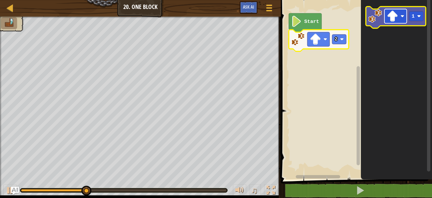
click at [398, 18] on rect "Blockly Workspace" at bounding box center [395, 16] width 22 height 14
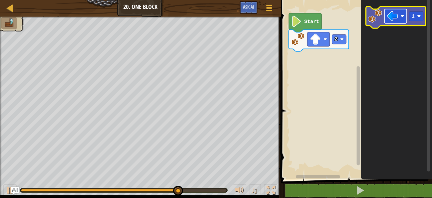
click at [404, 21] on rect "Blockly Workspace" at bounding box center [395, 16] width 22 height 14
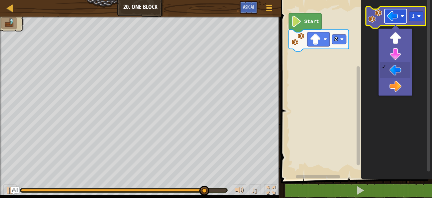
click at [403, 22] on rect "Blockly Workspace" at bounding box center [395, 16] width 22 height 14
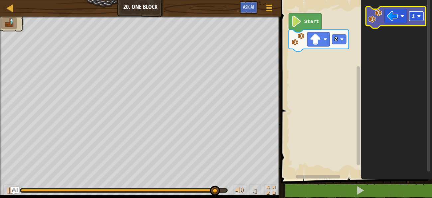
click at [417, 15] on image "Blockly Workspace" at bounding box center [419, 16] width 4 height 4
click at [368, 19] on icon "Blockly Workspace" at bounding box center [396, 18] width 60 height 22
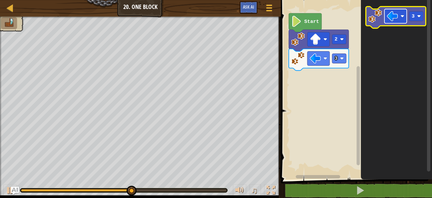
click at [399, 22] on rect "Blockly Workspace" at bounding box center [395, 16] width 22 height 14
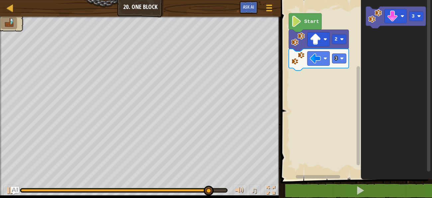
click at [319, 79] on rect "Blockly Workspace" at bounding box center [355, 88] width 153 height 183
click at [328, 79] on rect "Blockly Workspace" at bounding box center [355, 88] width 153 height 183
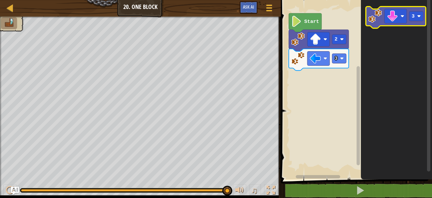
click at [374, 23] on icon "Blockly Workspace" at bounding box center [396, 18] width 60 height 22
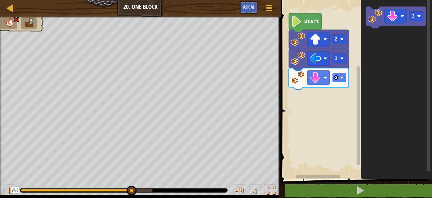
click at [339, 78] on rect "Blockly Workspace" at bounding box center [339, 78] width 14 height 10
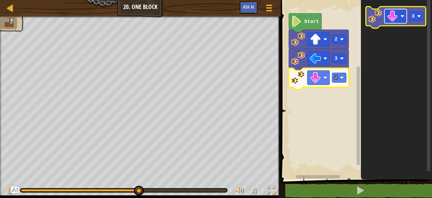
click at [389, 17] on image "Blockly Workspace" at bounding box center [392, 16] width 11 height 11
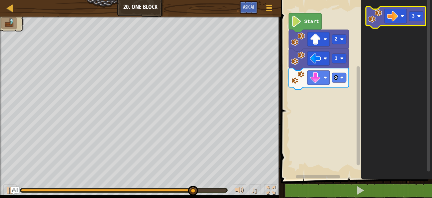
click at [373, 17] on image "Blockly Workspace" at bounding box center [375, 16] width 14 height 14
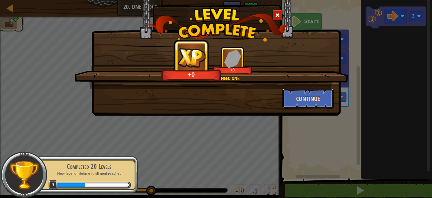
click at [309, 96] on button "Continue" at bounding box center [307, 99] width 51 height 20
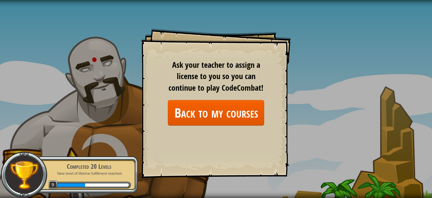
click at [226, 126] on div "Goals Start Level Error loading from server. Try refreshing the page. You'll ne…" at bounding box center [215, 103] width 149 height 149
click at [226, 118] on link "Back to my courses" at bounding box center [216, 113] width 96 height 26
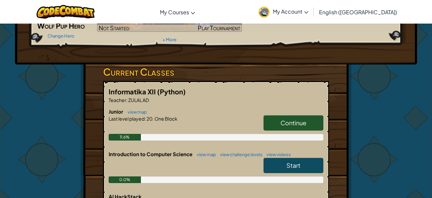
scroll to position [73, 0]
